Goal: Transaction & Acquisition: Download file/media

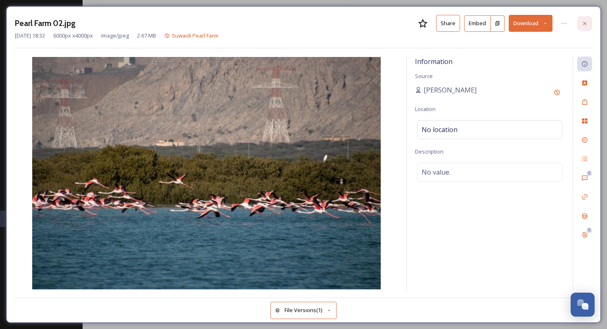
click at [584, 21] on icon at bounding box center [584, 23] width 7 height 7
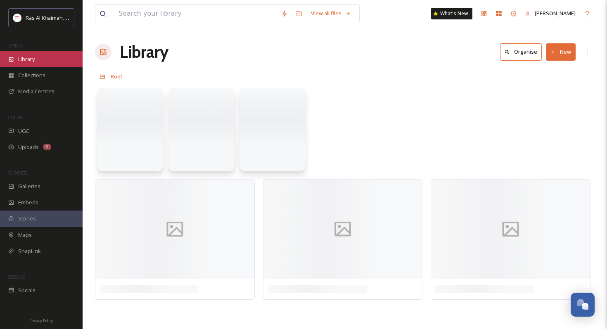
click at [38, 61] on div "Library" at bounding box center [41, 59] width 83 height 16
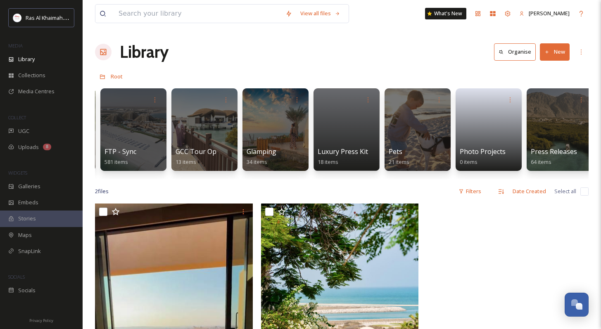
scroll to position [0, 1637]
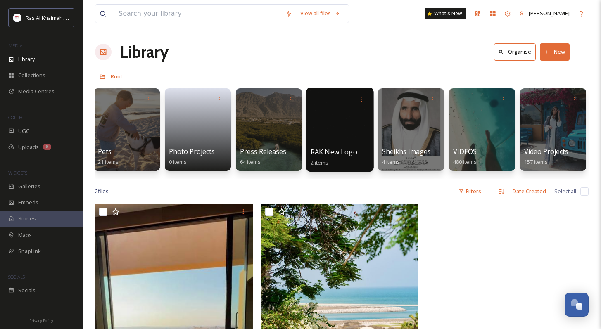
click at [350, 127] on div at bounding box center [339, 130] width 67 height 84
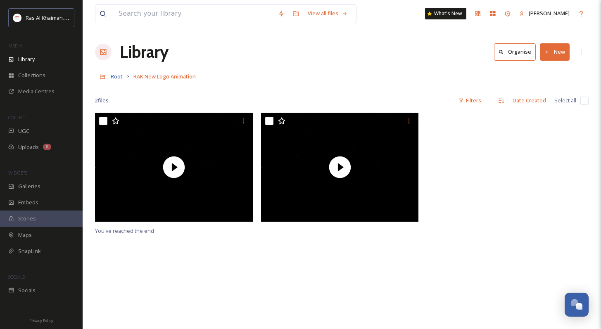
click at [118, 76] on span "Root" at bounding box center [117, 76] width 12 height 7
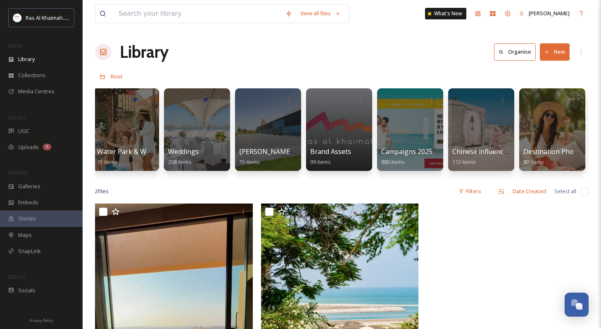
scroll to position [0, 800]
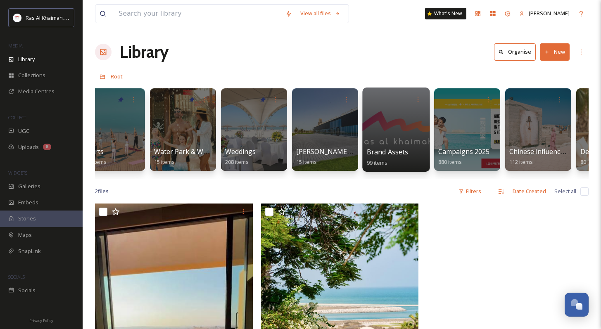
click at [394, 139] on div at bounding box center [395, 130] width 67 height 84
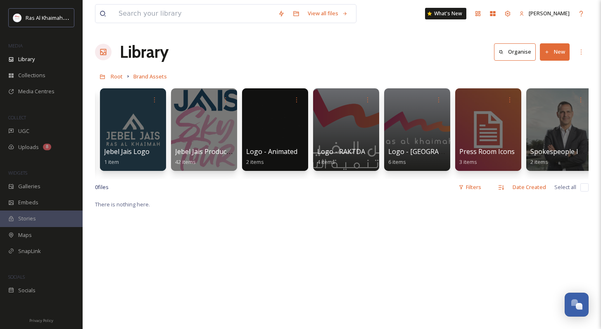
scroll to position [0, 352]
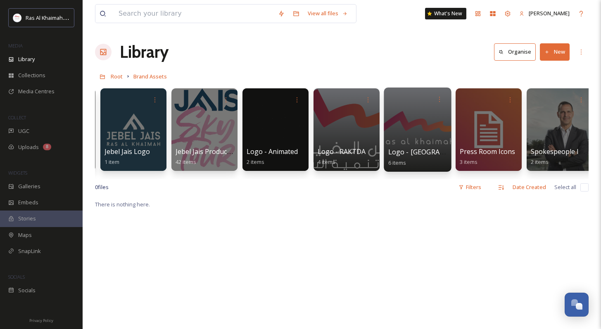
click at [423, 116] on div at bounding box center [417, 130] width 67 height 84
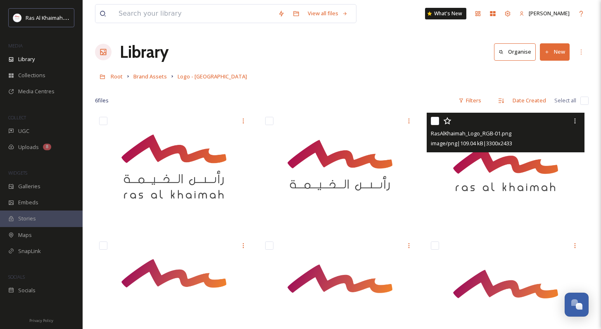
click at [469, 171] on img at bounding box center [506, 171] width 158 height 116
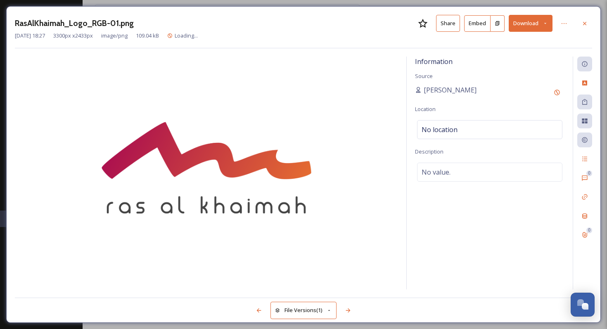
click at [533, 19] on button "Download" at bounding box center [531, 23] width 44 height 17
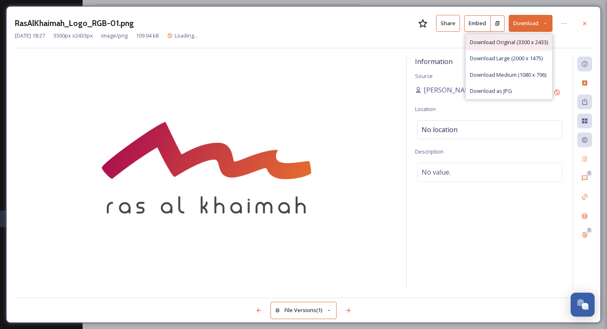
click at [516, 44] on span "Download Original (3300 x 2433)" at bounding box center [509, 42] width 78 height 8
